Goal: Information Seeking & Learning: Learn about a topic

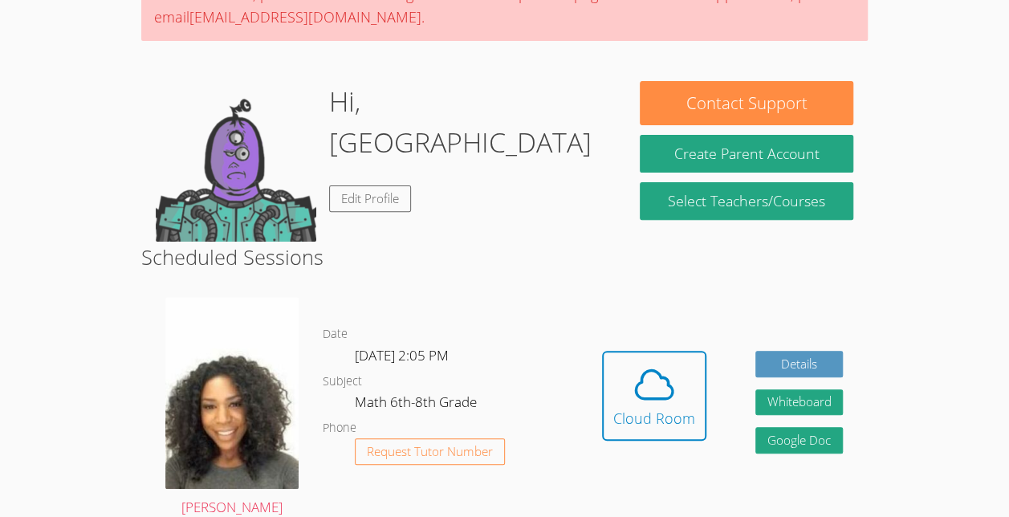
scroll to position [216, 0]
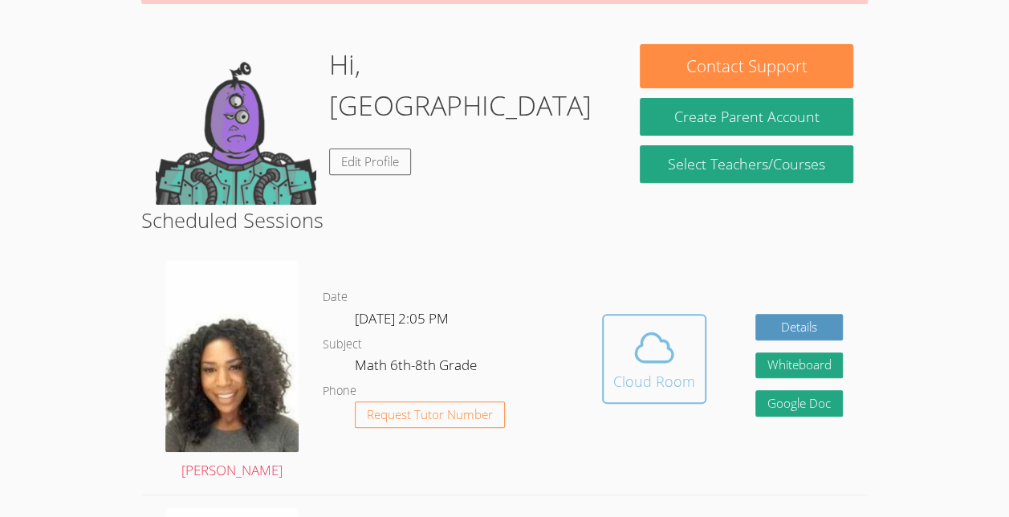
click at [632, 349] on icon at bounding box center [654, 347] width 45 height 45
click at [664, 315] on button "Cloud Room" at bounding box center [654, 359] width 104 height 90
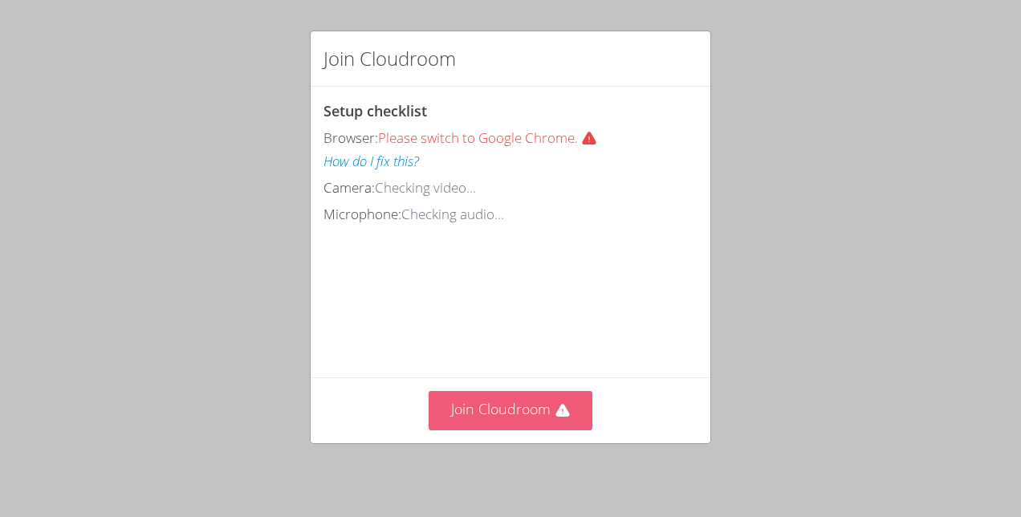
click at [499, 413] on button "Join Cloudroom" at bounding box center [511, 410] width 165 height 39
click at [502, 425] on button "Join Cloudroom" at bounding box center [511, 410] width 165 height 39
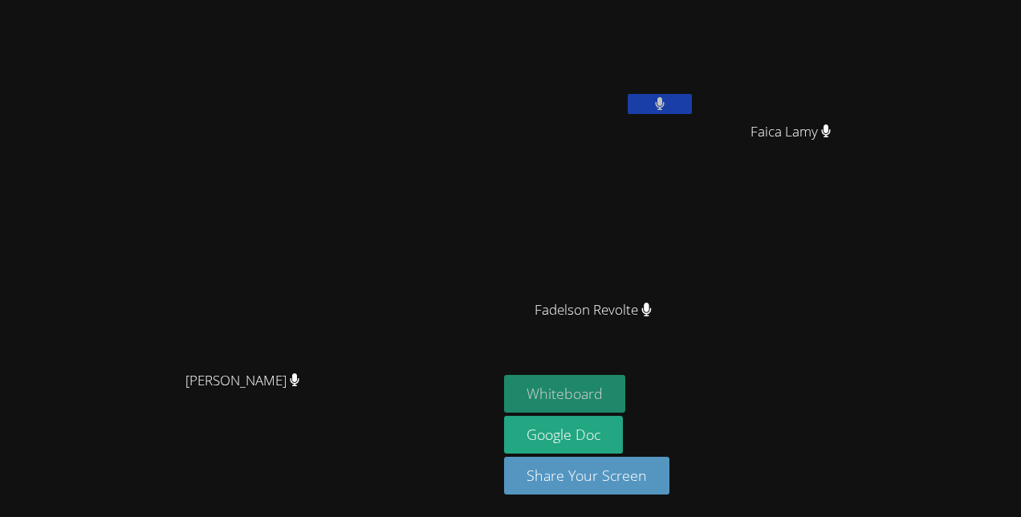
click at [606, 395] on button "Whiteboard" at bounding box center [564, 394] width 121 height 38
click at [504, 375] on button "Whiteboard" at bounding box center [564, 394] width 121 height 38
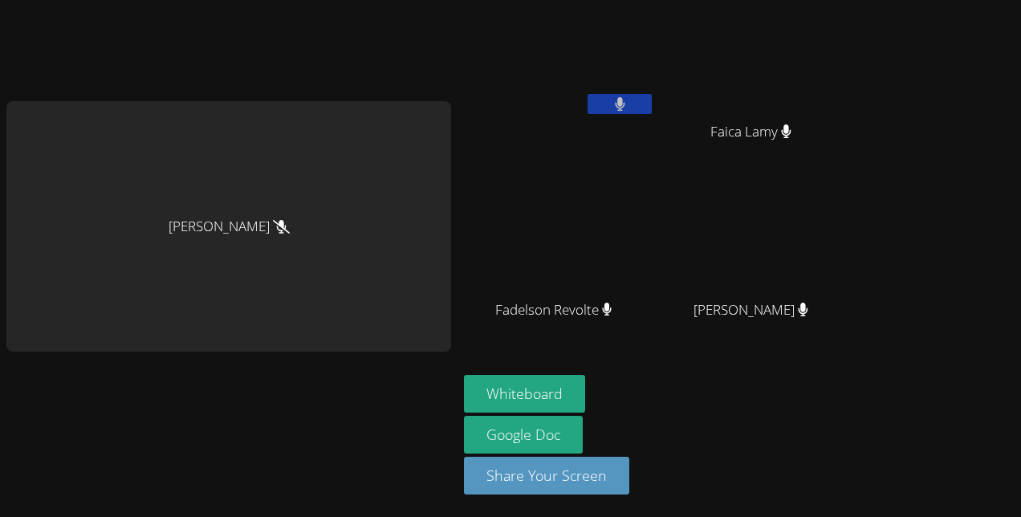
click at [921, 111] on div "[PERSON_NAME] [PERSON_NAME] Faica Lamy Fadelson Revolte Fadelson Revolte Dawens…" at bounding box center [510, 258] width 1021 height 517
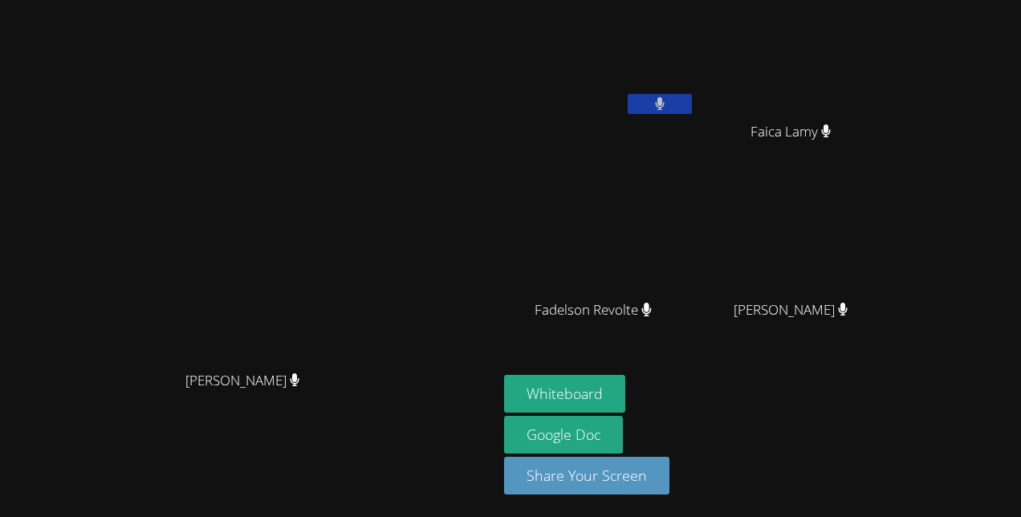
click at [692, 96] on button at bounding box center [660, 104] width 64 height 20
click at [850, 37] on video at bounding box center [796, 60] width 191 height 108
click at [692, 104] on button at bounding box center [660, 104] width 64 height 20
click at [692, 112] on button at bounding box center [660, 104] width 64 height 20
click at [668, 100] on icon at bounding box center [659, 104] width 17 height 14
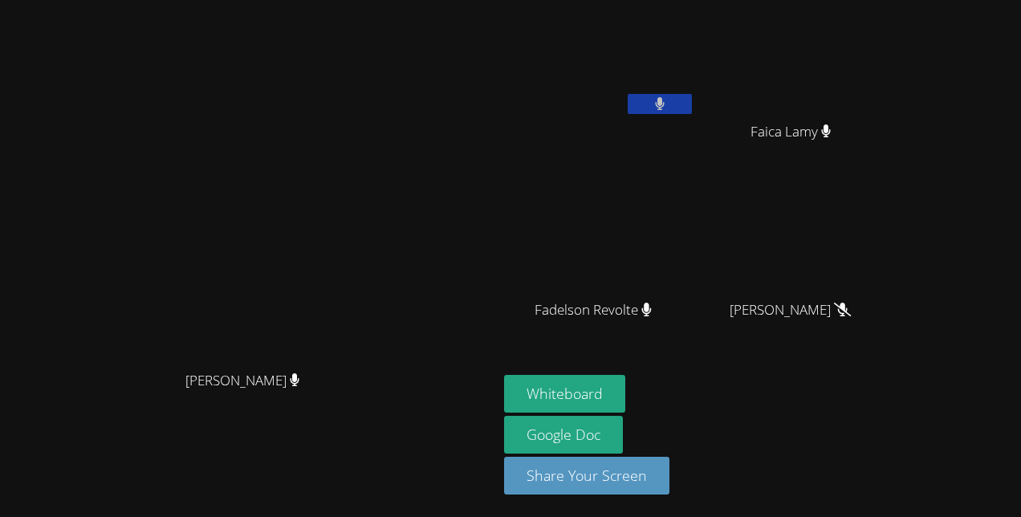
click at [628, 94] on button at bounding box center [660, 104] width 64 height 20
click at [892, 465] on div "Whiteboard Google Doc Share Your Screen" at bounding box center [698, 441] width 388 height 132
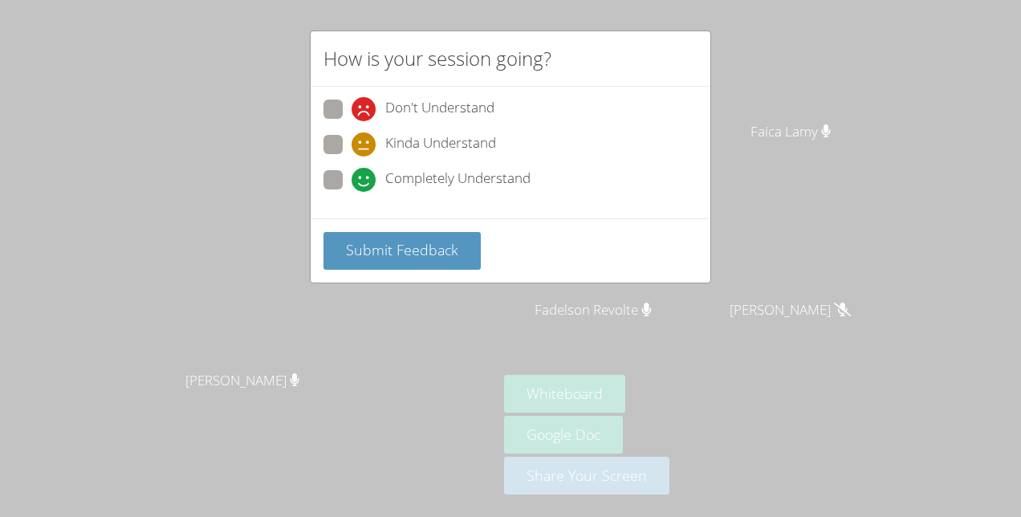
click at [457, 183] on span "Completely Understand" at bounding box center [457, 180] width 145 height 24
click at [365, 183] on input "Completely Understand" at bounding box center [358, 177] width 14 height 14
radio input "true"
click at [464, 141] on span "Kinda Understand" at bounding box center [440, 144] width 111 height 24
click at [365, 141] on input "Kinda Understand" at bounding box center [358, 142] width 14 height 14
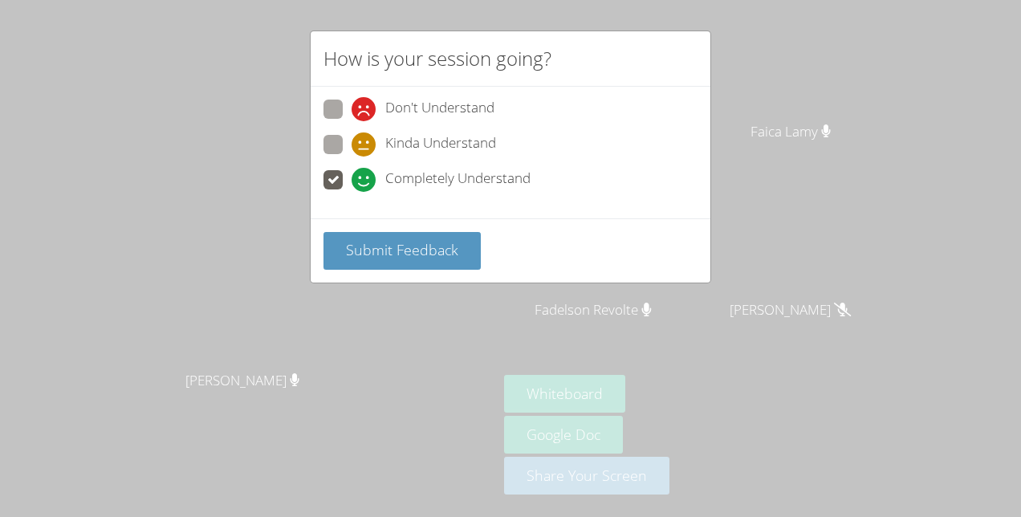
radio input "true"
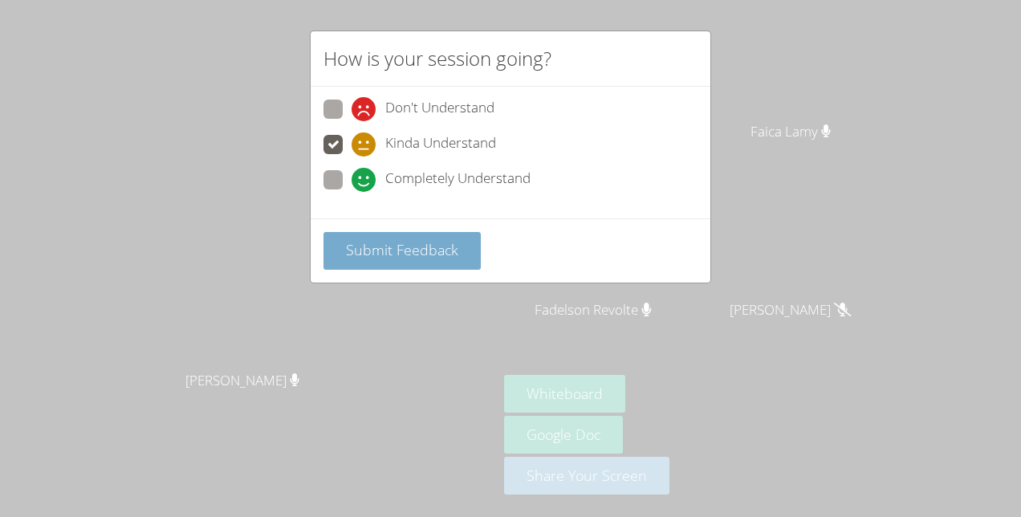
click at [443, 247] on span "Submit Feedback" at bounding box center [402, 249] width 112 height 19
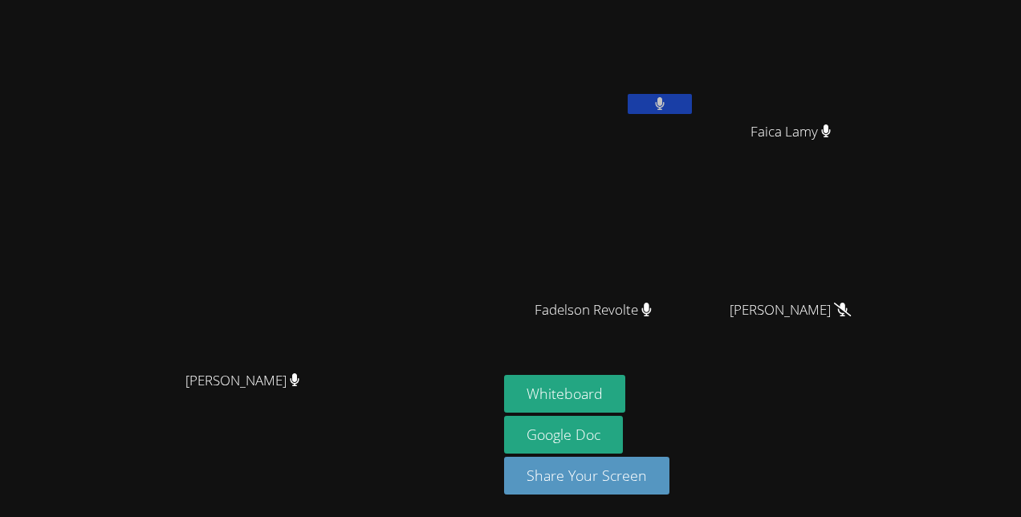
click at [692, 103] on button at bounding box center [660, 104] width 64 height 20
click at [668, 100] on icon at bounding box center [659, 104] width 17 height 14
click at [128, 282] on video at bounding box center [248, 226] width 241 height 273
